Goal: Check status: Check status

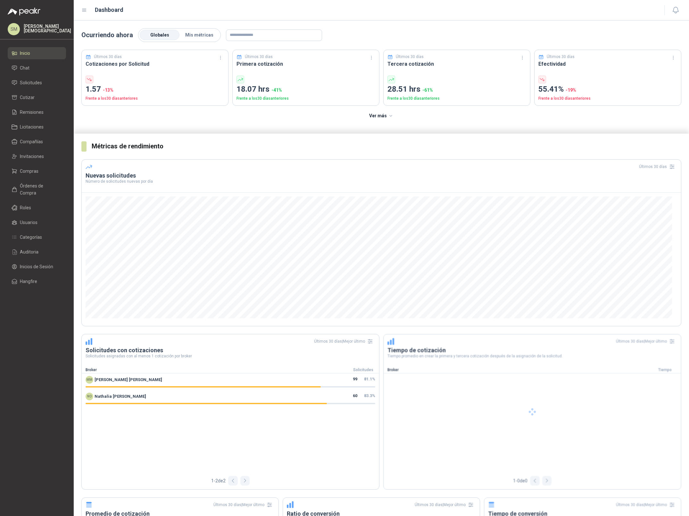
click at [44, 29] on p "[PERSON_NAME]" at bounding box center [47, 28] width 47 height 9
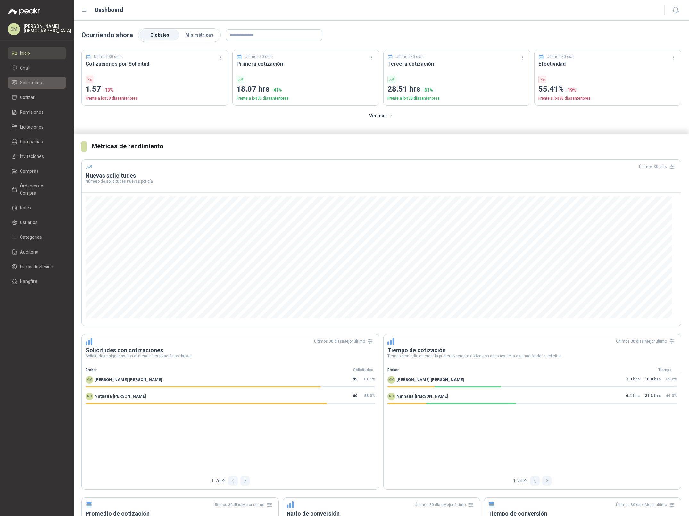
click at [38, 81] on span "Solicitudes" at bounding box center [31, 82] width 22 height 7
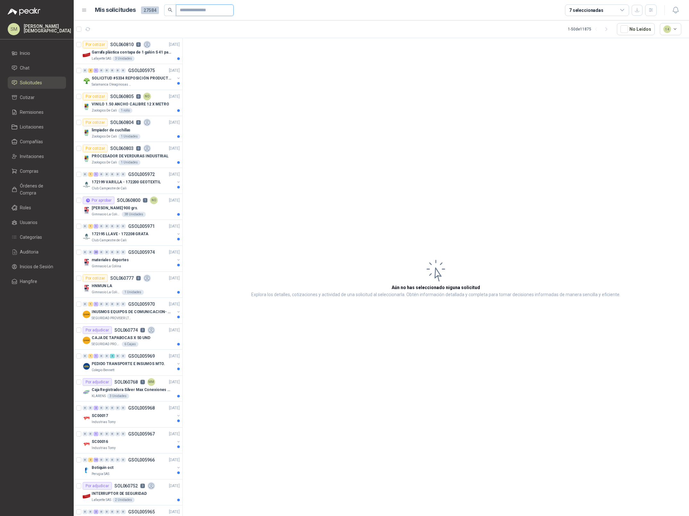
click at [209, 11] on input "text" at bounding box center [202, 10] width 45 height 11
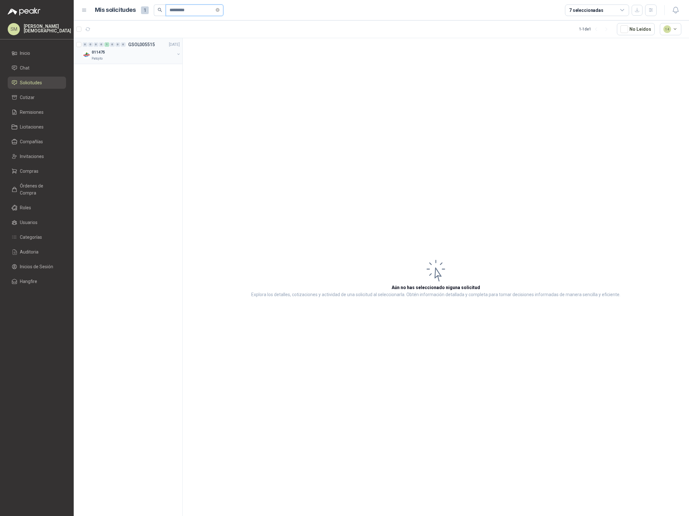
type input "*********"
click at [148, 53] on div "011475" at bounding box center [133, 52] width 83 height 8
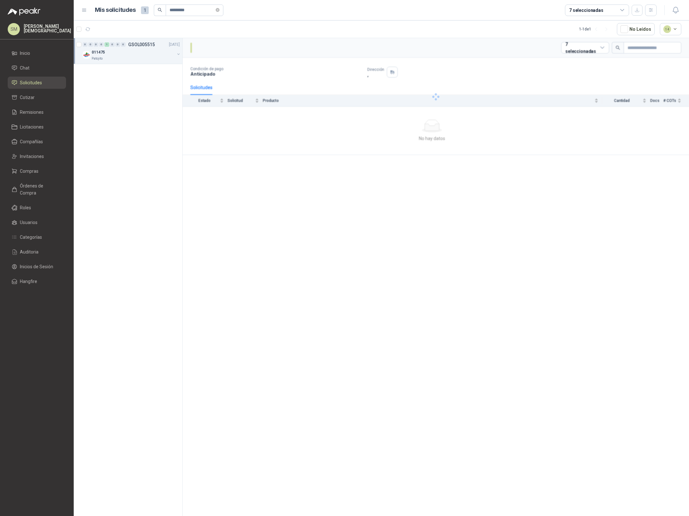
click at [144, 54] on div "011475" at bounding box center [133, 52] width 83 height 8
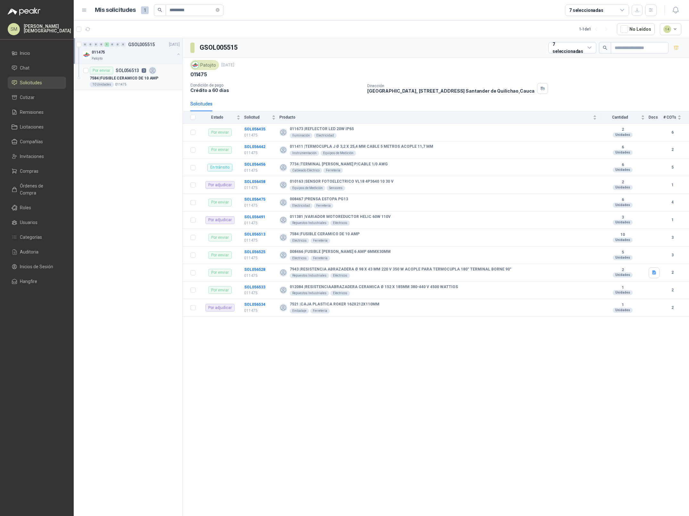
click at [138, 71] on p "SOL056513" at bounding box center [127, 70] width 23 height 4
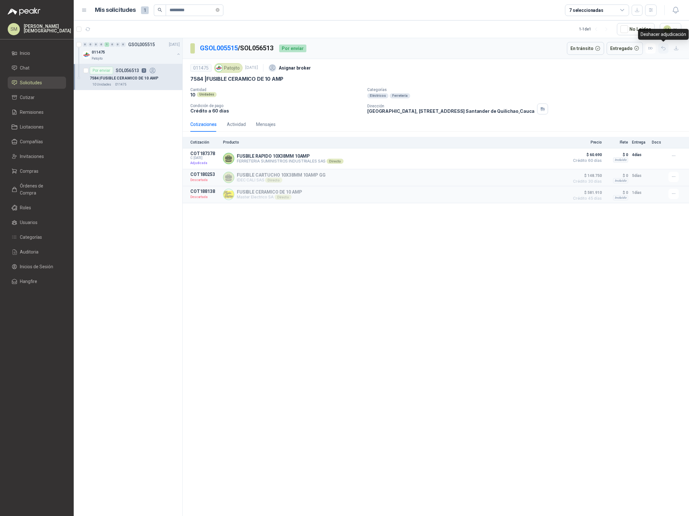
click at [663, 48] on icon "button" at bounding box center [663, 48] width 5 height 5
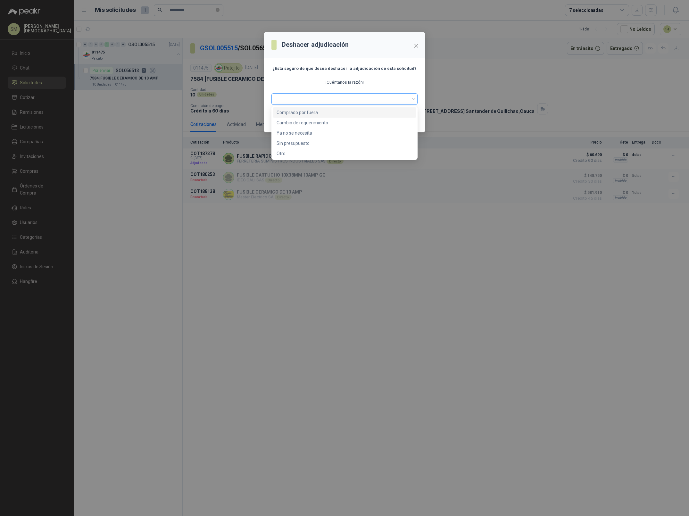
click at [403, 95] on span at bounding box center [344, 99] width 138 height 10
click at [391, 99] on span at bounding box center [344, 99] width 138 height 10
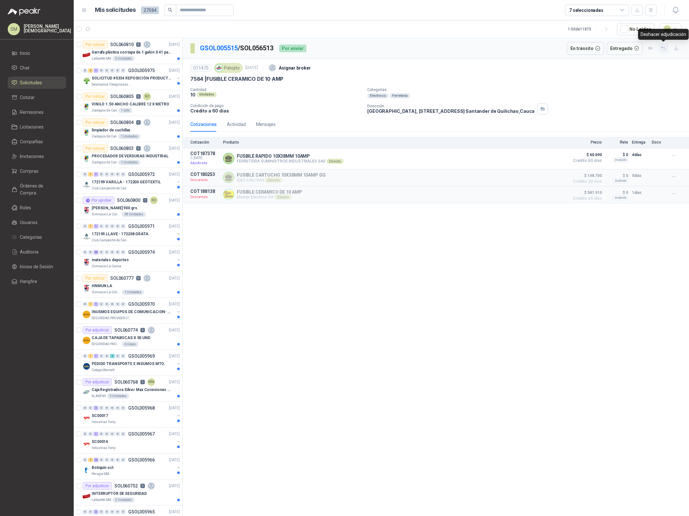
click at [664, 48] on icon "button" at bounding box center [663, 48] width 5 height 5
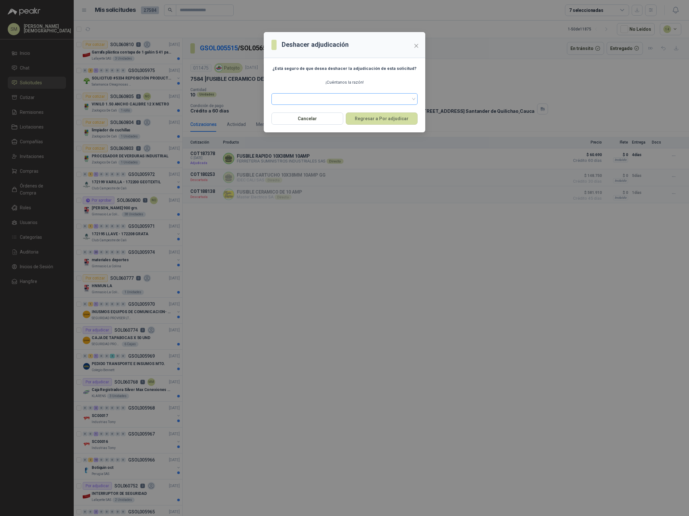
click at [391, 100] on span at bounding box center [344, 99] width 138 height 10
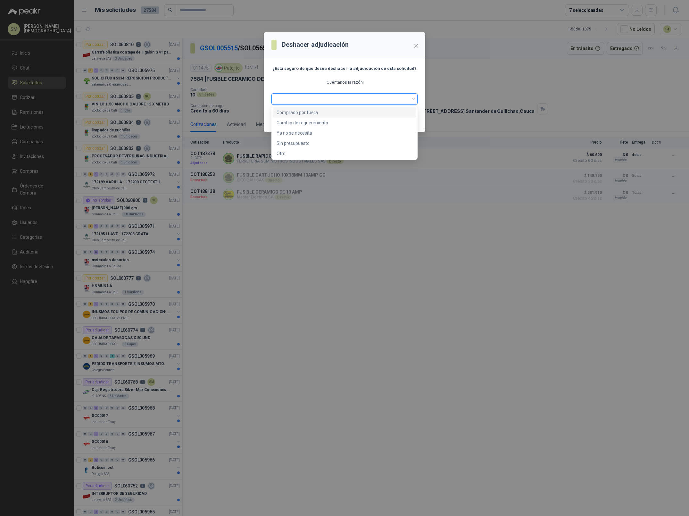
click at [396, 80] on p "¡Cuéntanos la razón!" at bounding box center [344, 82] width 146 height 6
click at [382, 101] on span at bounding box center [344, 99] width 138 height 10
click at [329, 154] on div "Otro" at bounding box center [345, 153] width 136 height 7
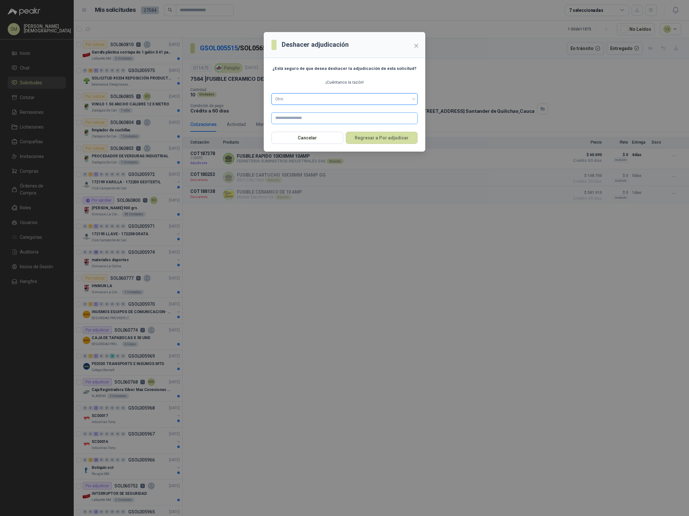
click at [332, 118] on input "text" at bounding box center [344, 118] width 146 height 12
type input "**********"
click at [381, 139] on button "Regresar a Por adjudicar" at bounding box center [382, 138] width 72 height 12
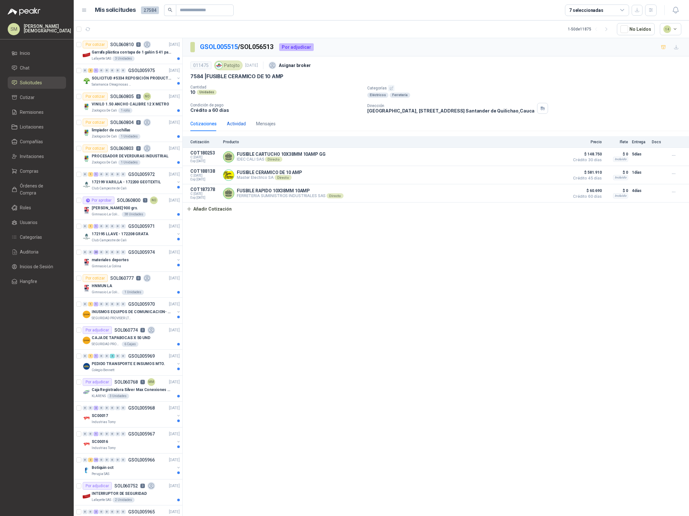
click at [242, 126] on div "Actividad" at bounding box center [236, 123] width 19 height 7
